Goal: Find specific page/section: Find specific page/section

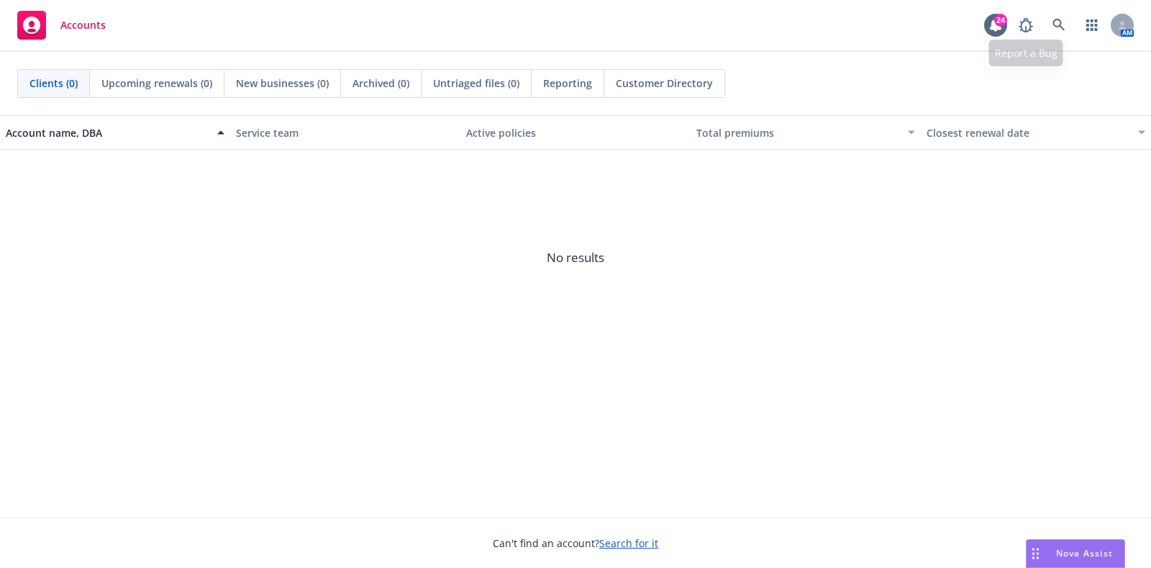
click at [1047, 9] on div "Accounts 24 AM" at bounding box center [575, 26] width 1151 height 52
click at [1055, 27] on icon at bounding box center [1059, 25] width 13 height 13
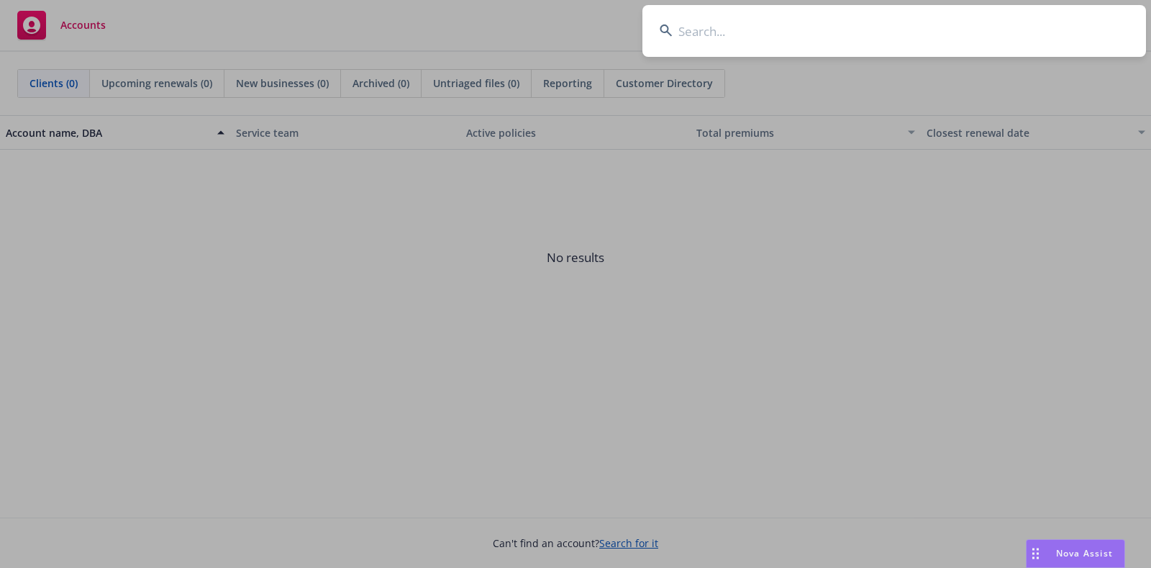
click at [809, 22] on input at bounding box center [894, 31] width 504 height 52
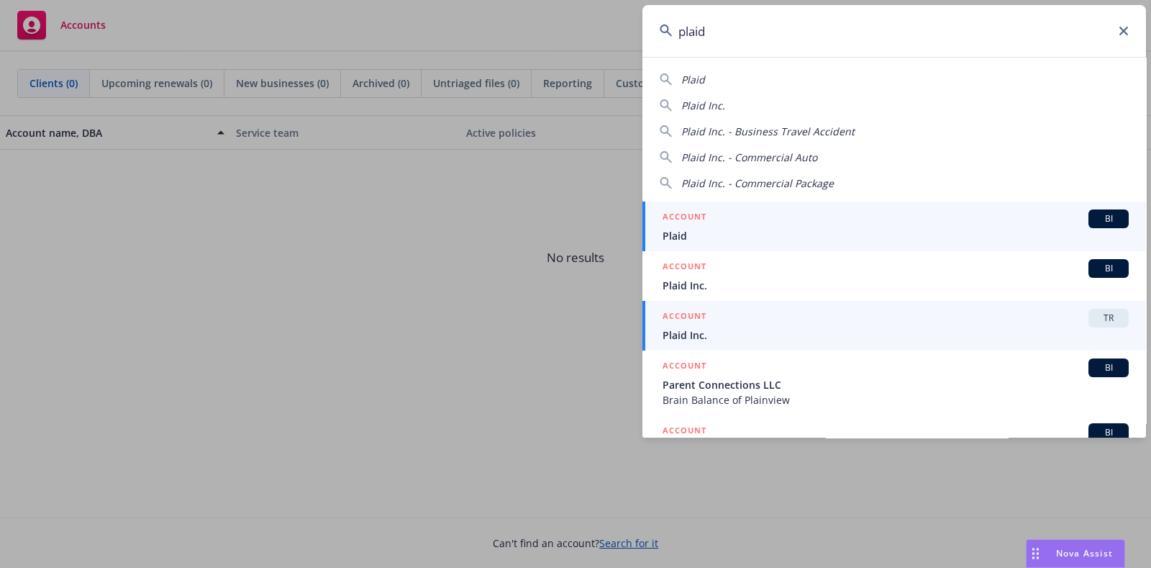
type input "plaid"
click at [791, 314] on div "ACCOUNT TR" at bounding box center [896, 318] width 466 height 19
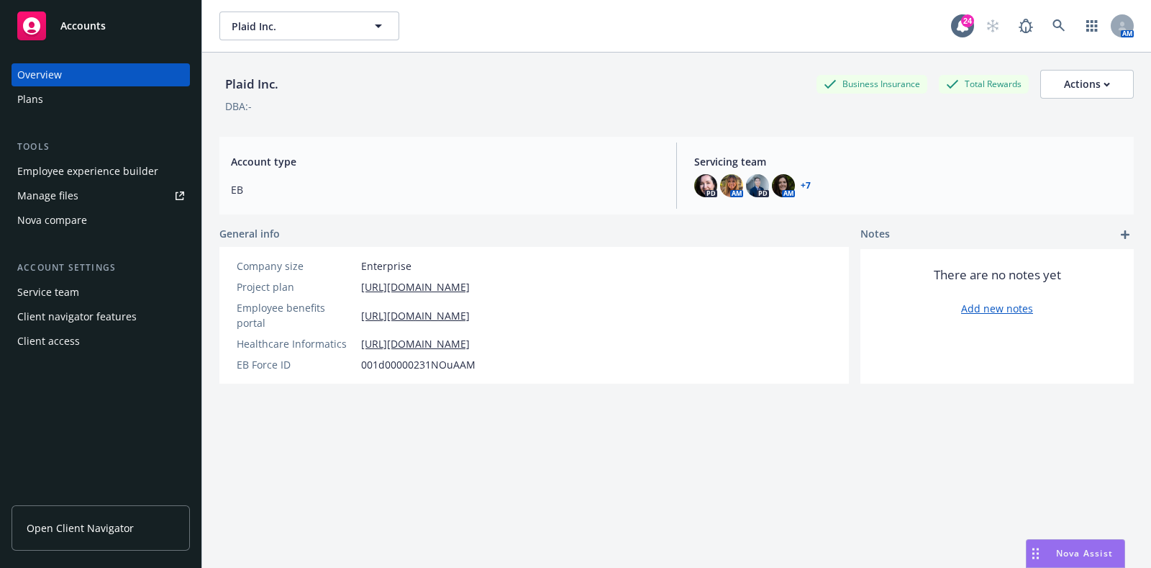
click at [76, 88] on div "Plans" at bounding box center [100, 99] width 167 height 23
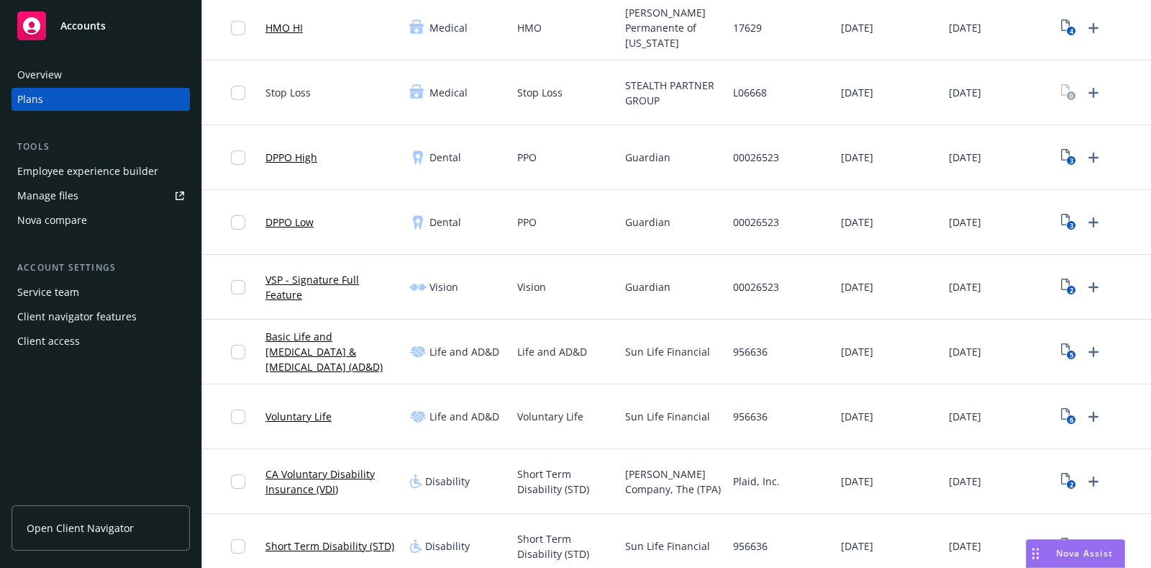
scroll to position [348, 0]
